Goal: Task Accomplishment & Management: Use online tool/utility

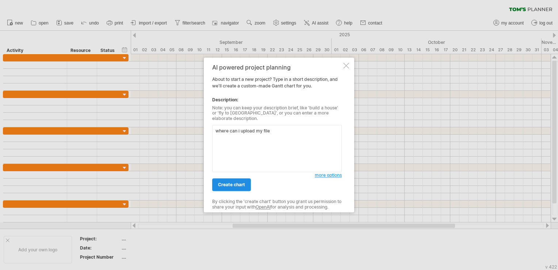
type textarea "where can i upload my file"
click at [241, 182] on span "create chart" at bounding box center [231, 184] width 27 height 5
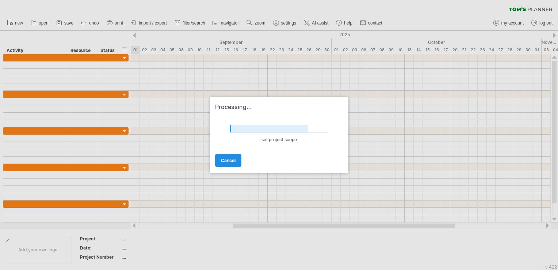
click at [226, 159] on span "cancel" at bounding box center [228, 159] width 15 height 5
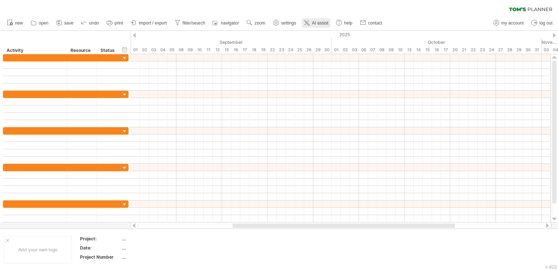
click at [315, 23] on span "AI assist" at bounding box center [320, 22] width 16 height 5
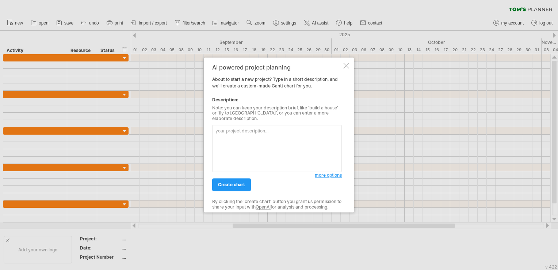
click at [348, 68] on div at bounding box center [346, 65] width 6 height 6
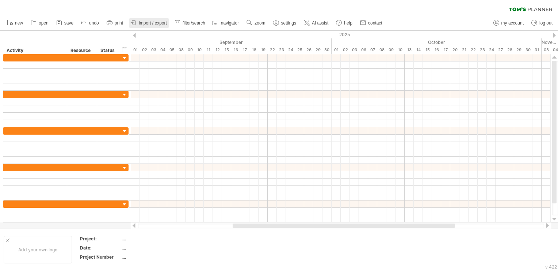
click at [154, 21] on span "import / export" at bounding box center [153, 22] width 28 height 5
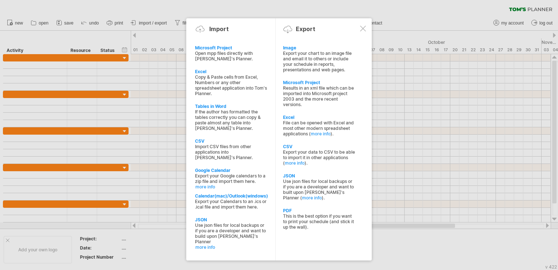
click at [364, 27] on div at bounding box center [363, 29] width 6 height 6
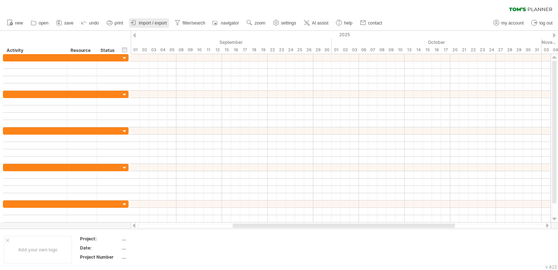
click at [159, 21] on span "import / export" at bounding box center [153, 22] width 28 height 5
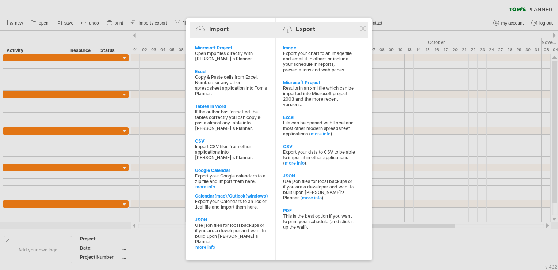
click at [217, 30] on div "Import" at bounding box center [218, 28] width 19 height 7
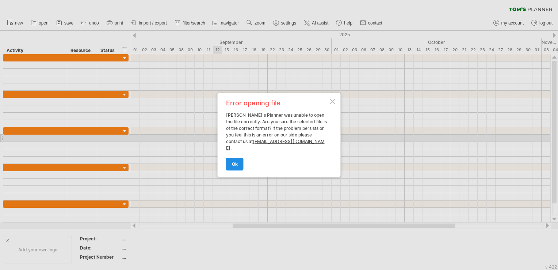
click at [237, 161] on span "ok" at bounding box center [235, 163] width 6 height 5
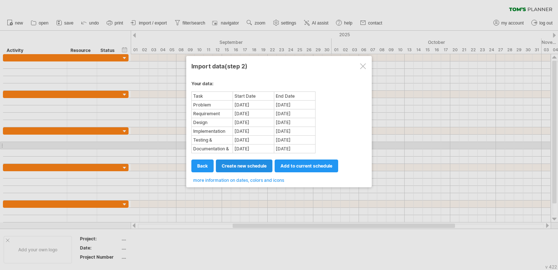
click at [250, 166] on span "create new schedule" at bounding box center [244, 165] width 45 height 5
select select "***"
select select "*********"
select select "*******"
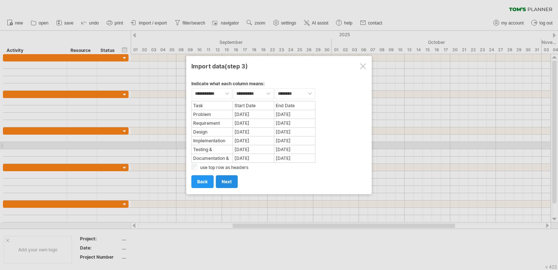
click at [225, 180] on span "next" at bounding box center [227, 181] width 10 height 5
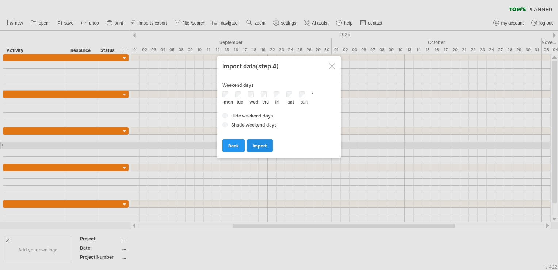
click at [262, 148] on span "import" at bounding box center [260, 145] width 14 height 5
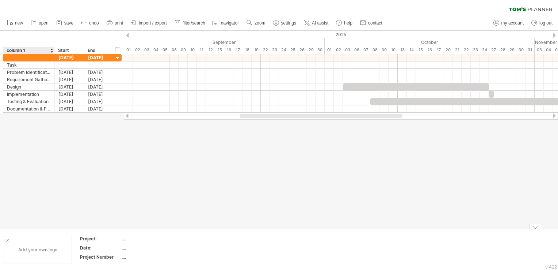
click at [7, 239] on div at bounding box center [8, 240] width 4 height 4
